Goal: Check status: Check status

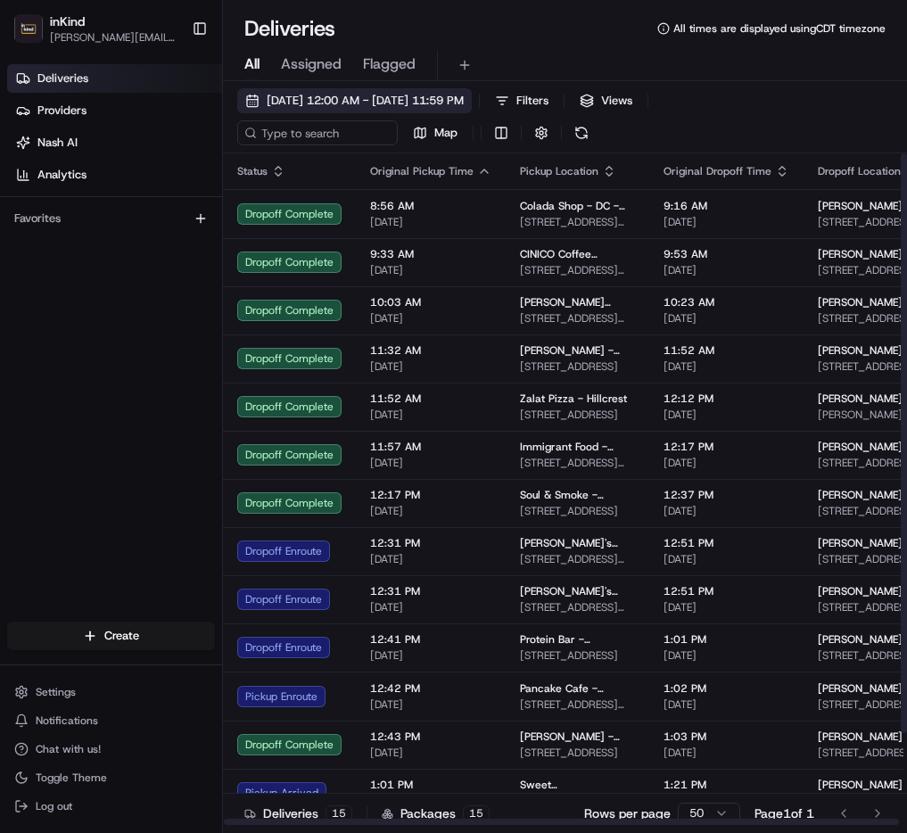
click at [286, 99] on span "[DATE] 12:00 AM - [DATE] 11:59 PM" at bounding box center [365, 101] width 197 height 16
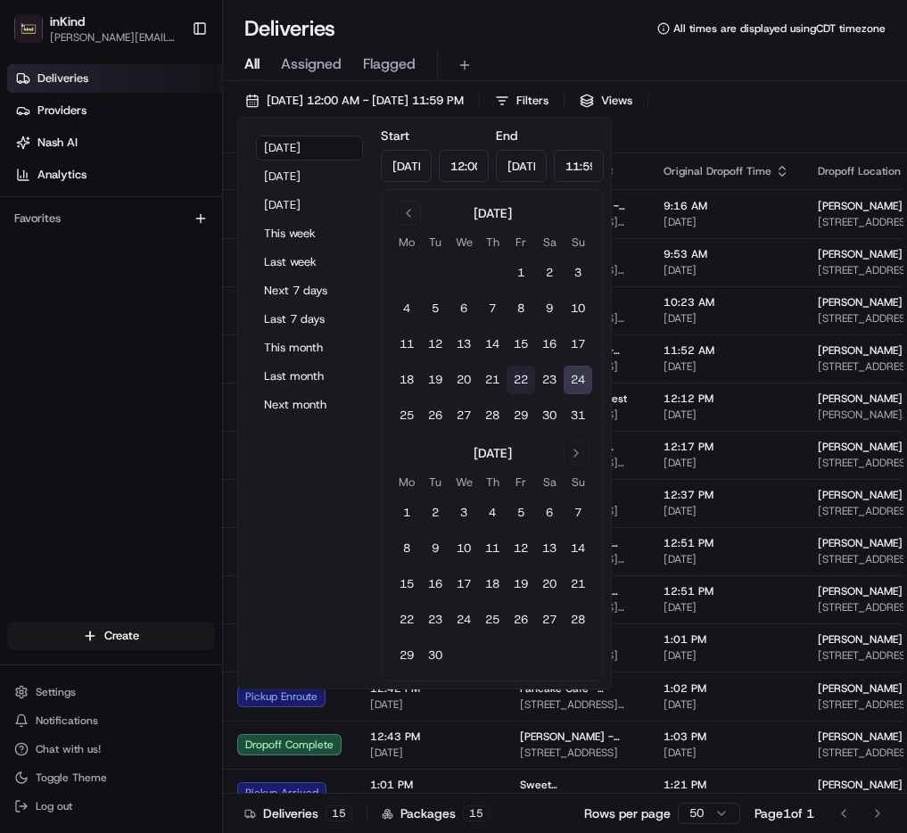
click at [522, 382] on button "22" at bounding box center [521, 380] width 29 height 29
type input "[DATE]"
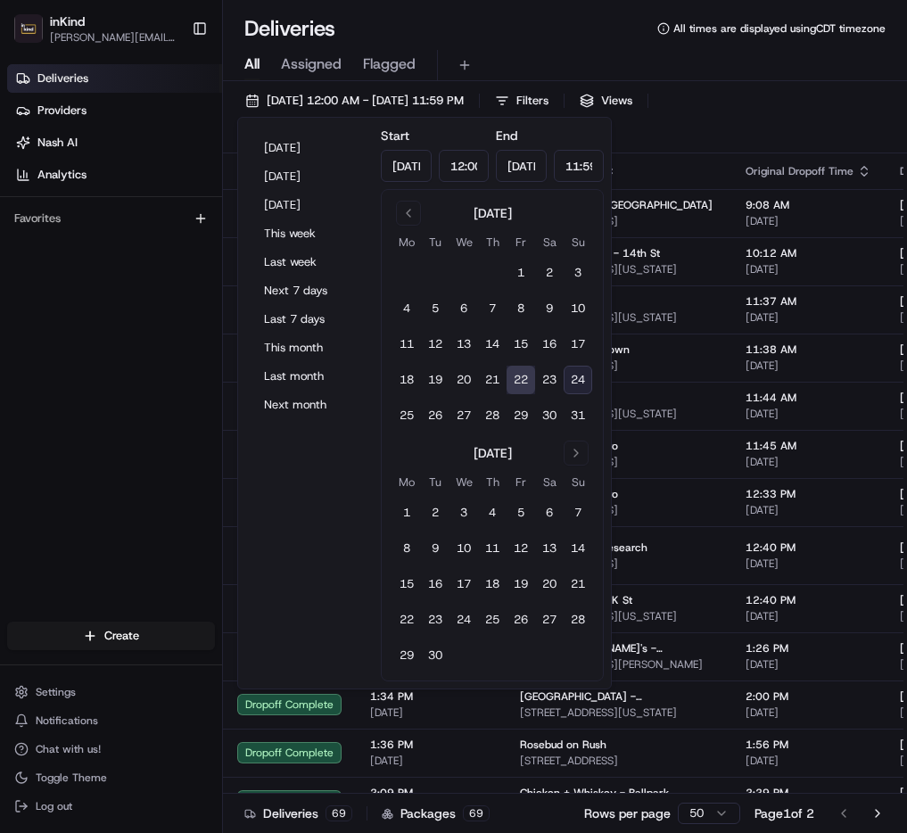
click at [522, 382] on button "22" at bounding box center [521, 380] width 29 height 29
click at [509, 73] on div "All Assigned Flagged" at bounding box center [565, 65] width 684 height 31
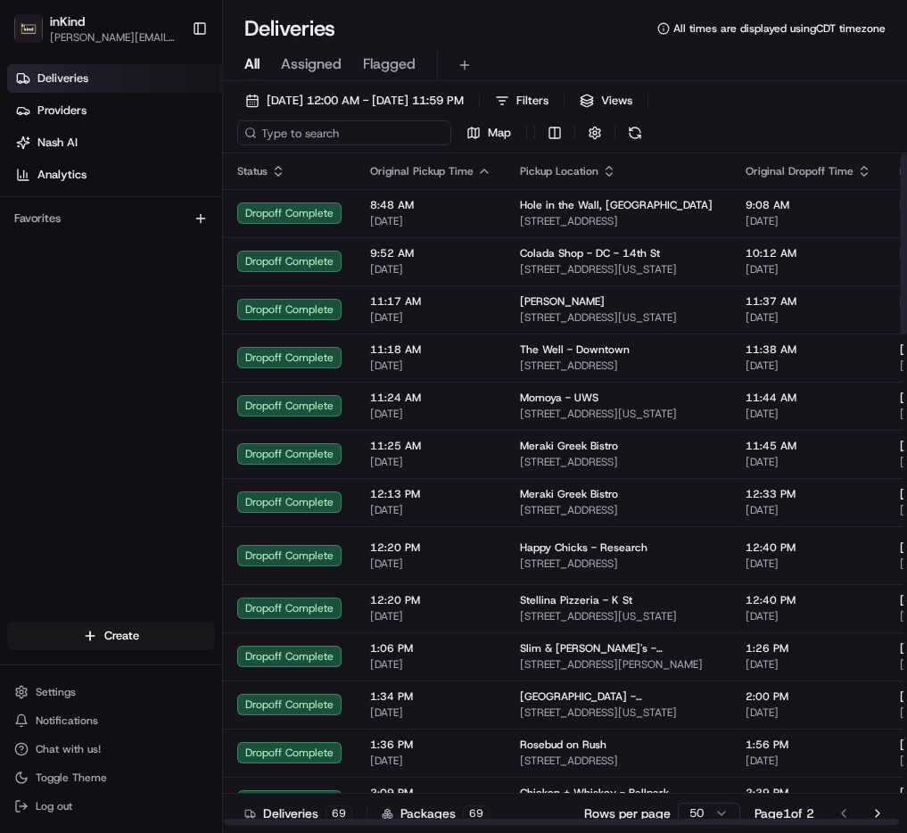
click at [316, 142] on input at bounding box center [344, 132] width 214 height 25
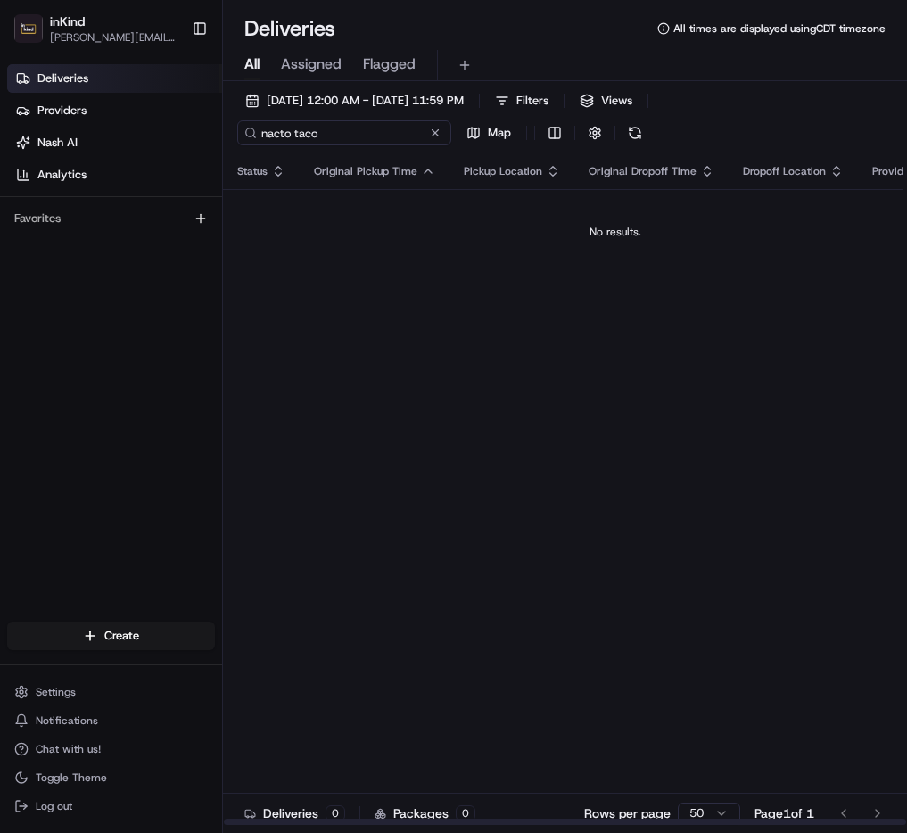
click at [280, 135] on input "nacto taco" at bounding box center [344, 132] width 214 height 25
click at [285, 134] on input "nacto taco" at bounding box center [344, 132] width 214 height 25
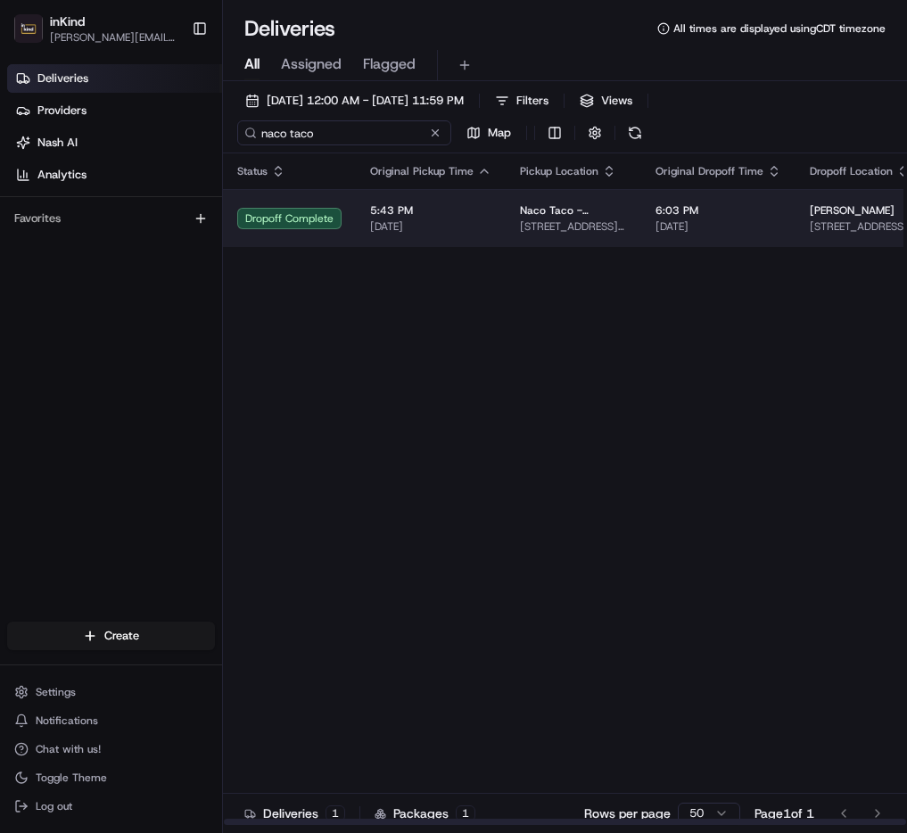
type input "naco taco"
click at [478, 223] on span "[DATE]" at bounding box center [430, 227] width 121 height 14
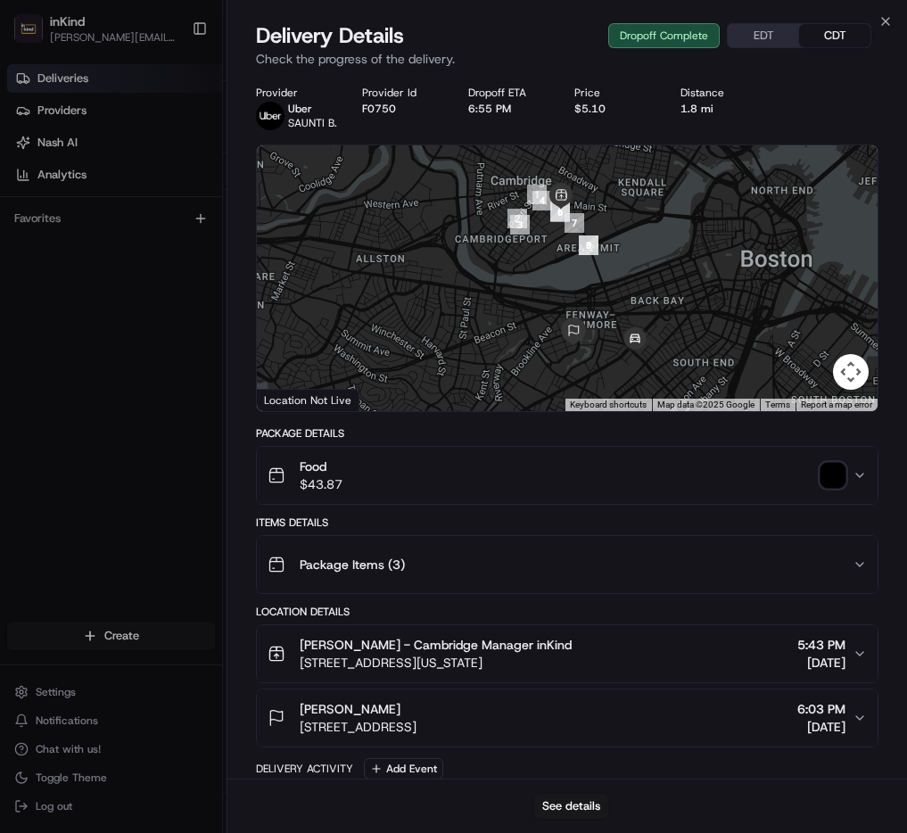
click at [858, 476] on icon "button" at bounding box center [860, 475] width 14 height 14
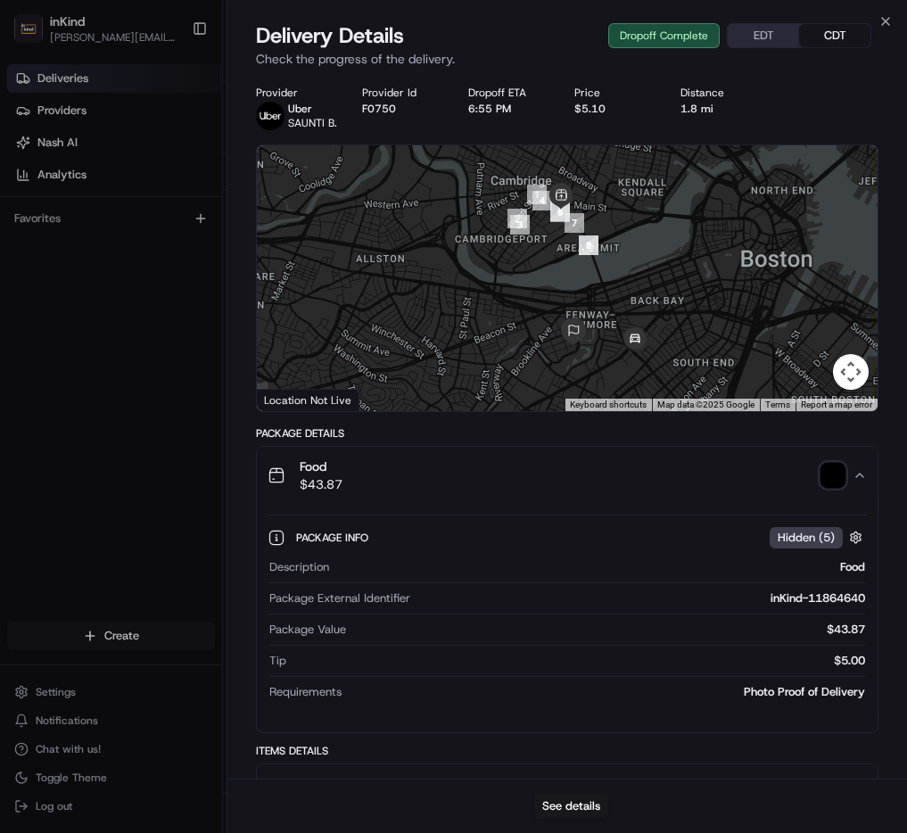
click at [835, 472] on img "button" at bounding box center [833, 475] width 25 height 25
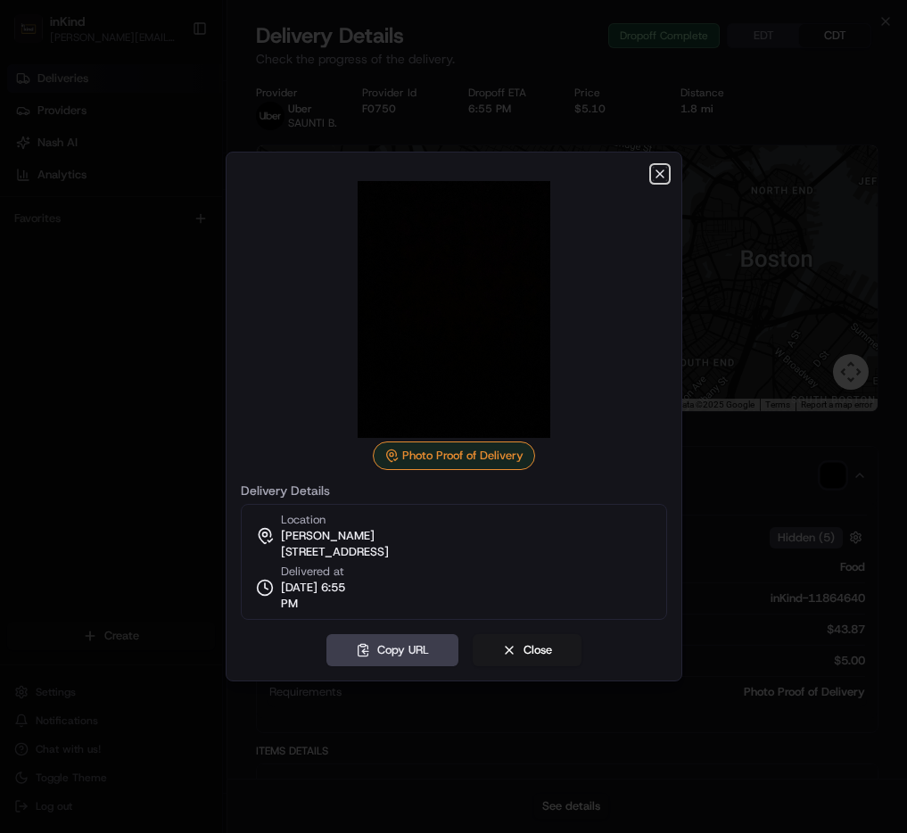
click at [659, 169] on icon "button" at bounding box center [660, 174] width 14 height 14
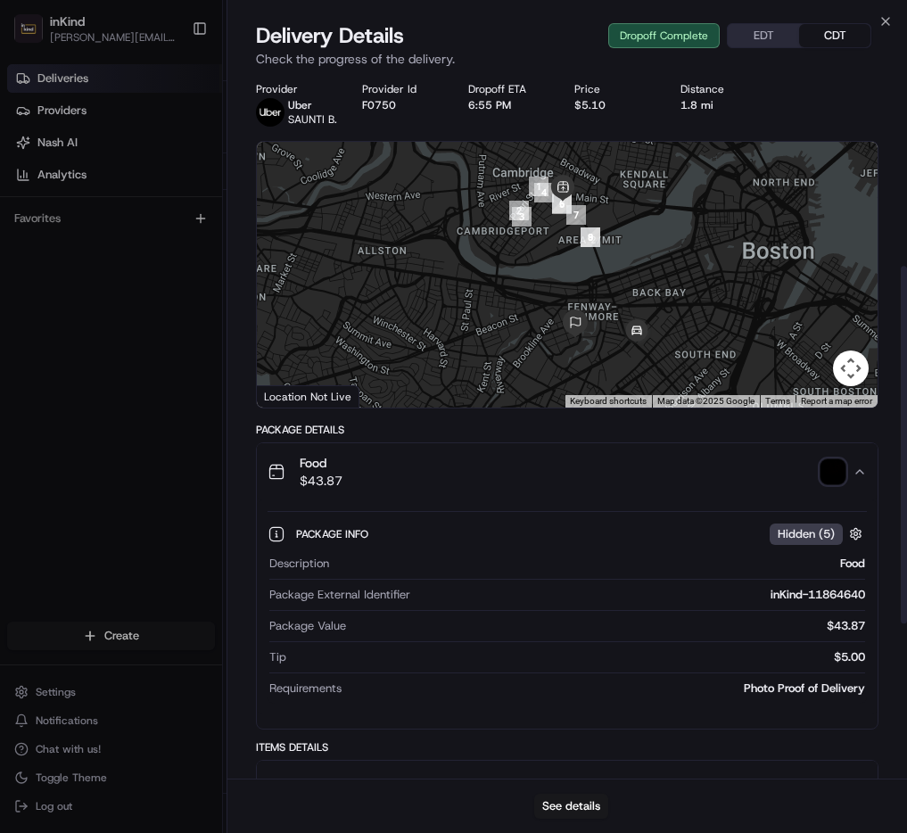
scroll to position [683, 0]
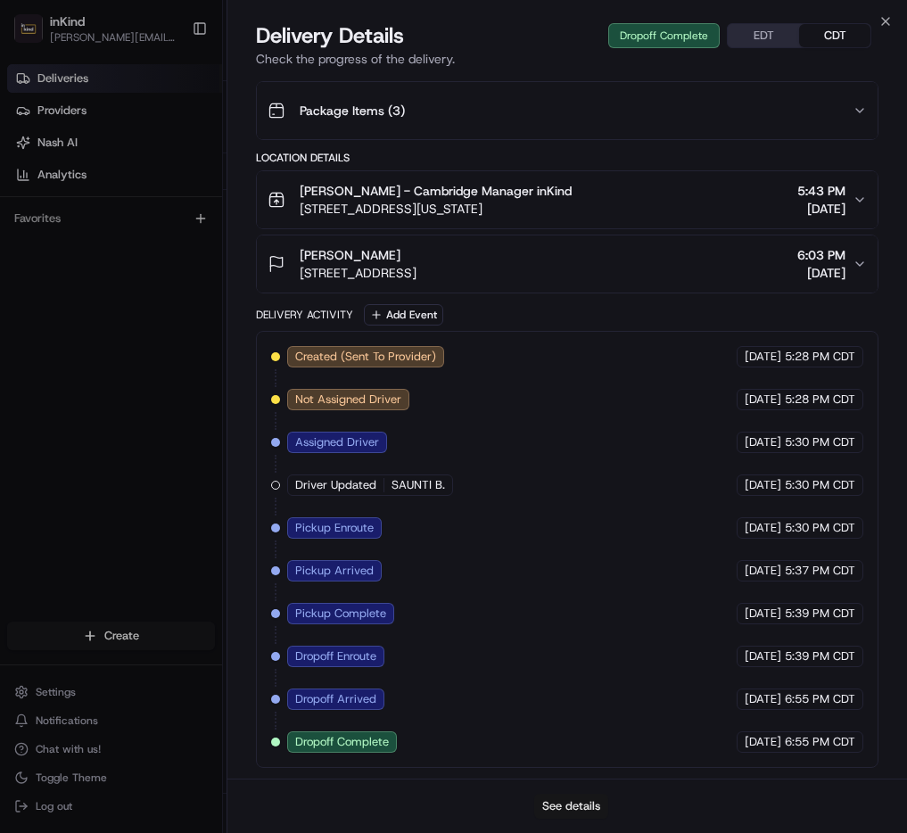
click at [579, 810] on button "See details" at bounding box center [571, 806] width 74 height 25
